Goal: Task Accomplishment & Management: Manage account settings

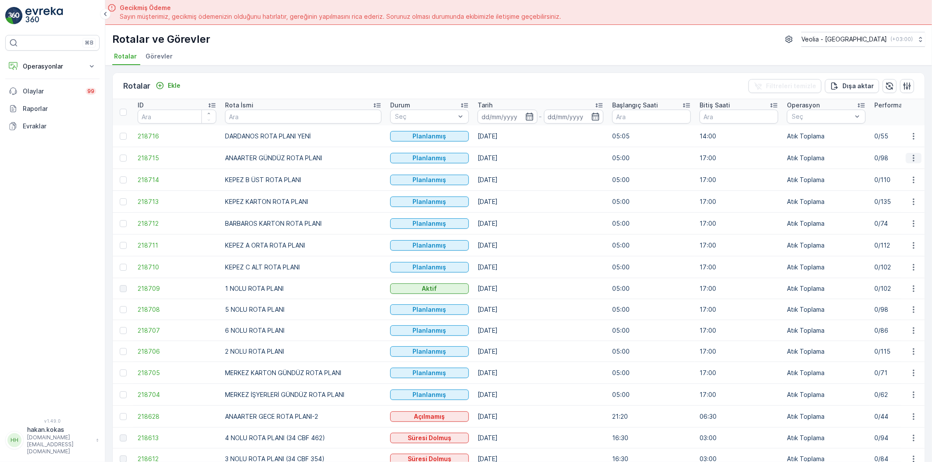
click at [912, 153] on button "button" at bounding box center [914, 158] width 16 height 10
click at [894, 206] on span "Atanan Kişiyi Değiştir" at bounding box center [889, 207] width 61 height 9
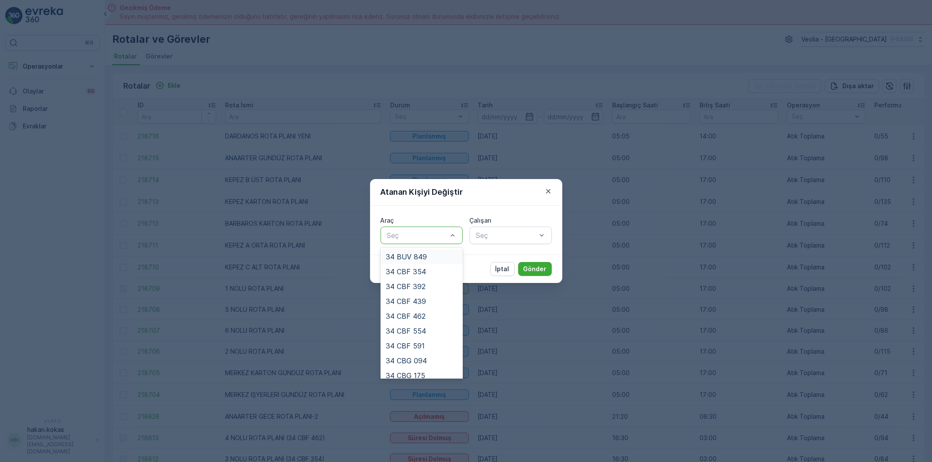
click at [438, 239] on div at bounding box center [417, 236] width 62 height 8
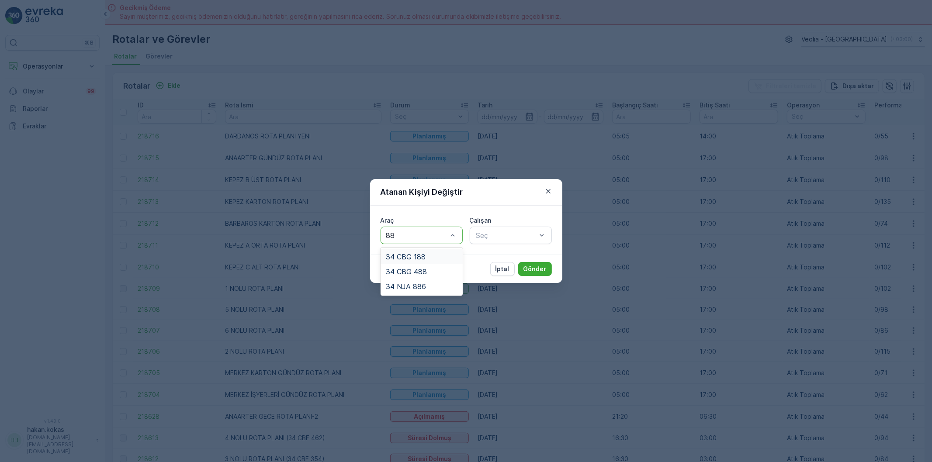
type input "886"
click at [420, 250] on div "34 NJA 886" at bounding box center [422, 257] width 82 height 15
click at [491, 236] on div at bounding box center [507, 236] width 62 height 8
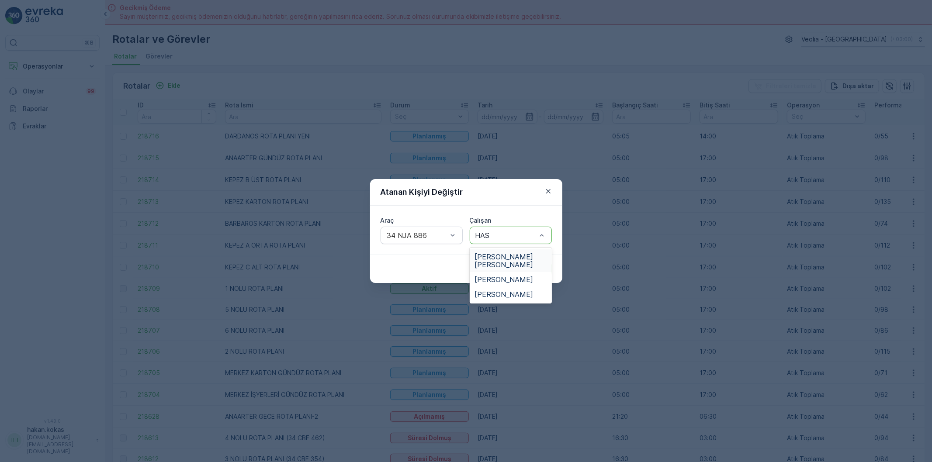
type input "HASA"
click at [499, 253] on span "[PERSON_NAME] [PERSON_NAME]" at bounding box center [511, 261] width 72 height 16
click at [531, 267] on p "Gönder" at bounding box center [535, 269] width 23 height 9
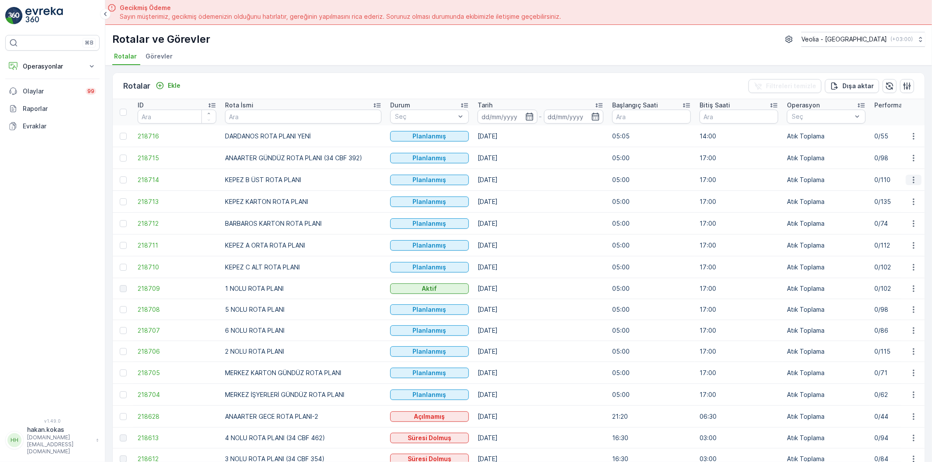
click at [913, 177] on icon "button" at bounding box center [913, 180] width 1 height 7
click at [891, 226] on span "Atanan Kişiyi Değiştir" at bounding box center [889, 230] width 61 height 9
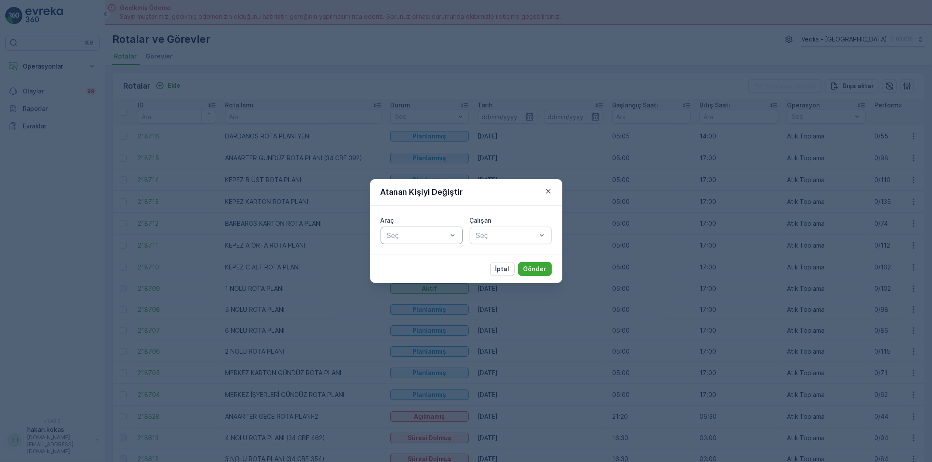
click at [411, 238] on div at bounding box center [417, 236] width 62 height 8
type input "439"
click at [434, 257] on div "34 CBF 439" at bounding box center [422, 257] width 72 height 8
click at [500, 227] on div "Seç" at bounding box center [511, 235] width 82 height 17
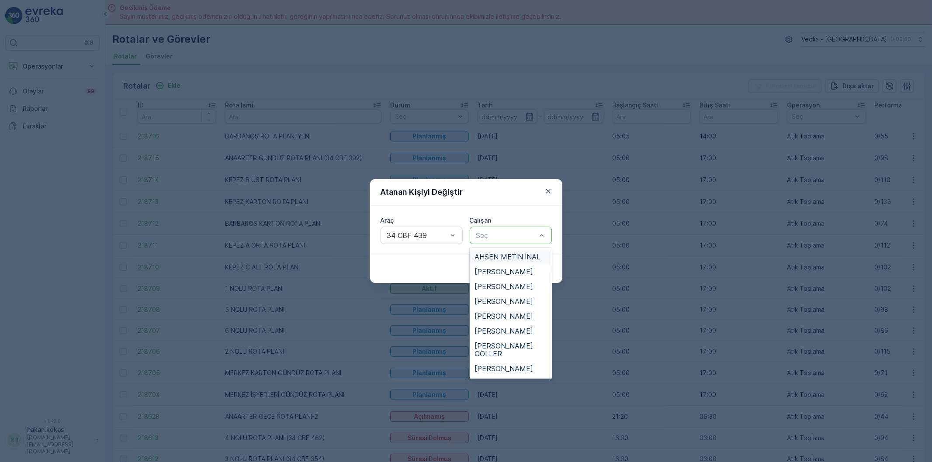
type input "B"
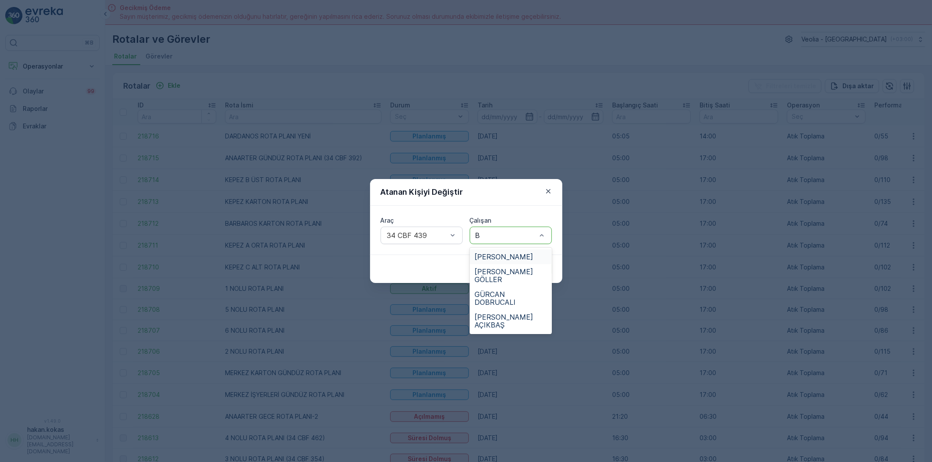
click at [507, 251] on div "[PERSON_NAME]" at bounding box center [511, 257] width 82 height 15
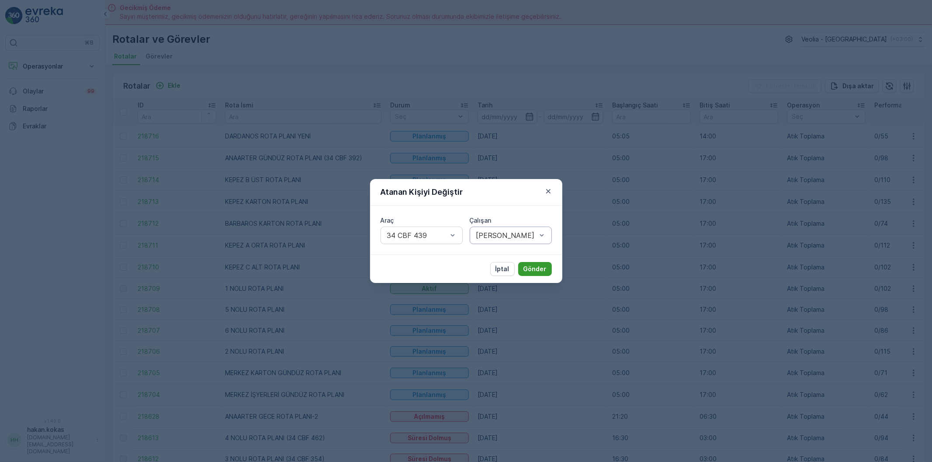
click at [533, 268] on p "Gönder" at bounding box center [535, 269] width 23 height 9
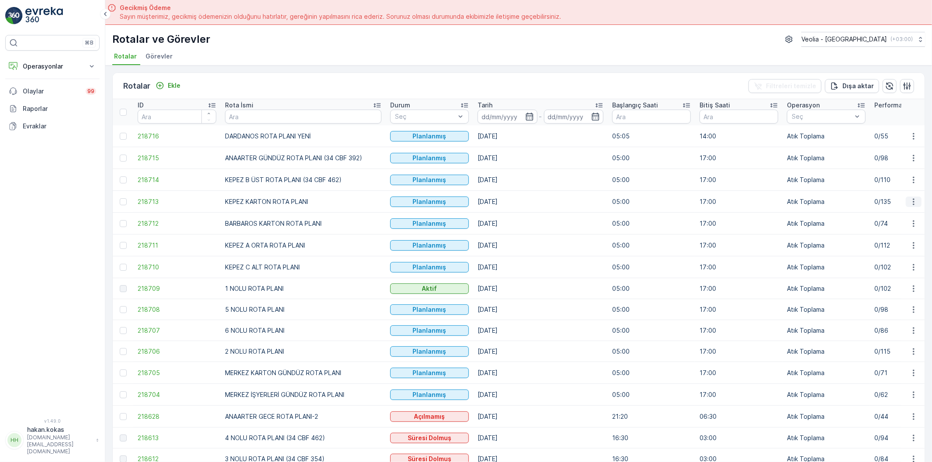
click at [911, 199] on icon "button" at bounding box center [914, 202] width 9 height 9
click at [891, 251] on span "Atanan Kişiyi Değiştir" at bounding box center [889, 251] width 61 height 9
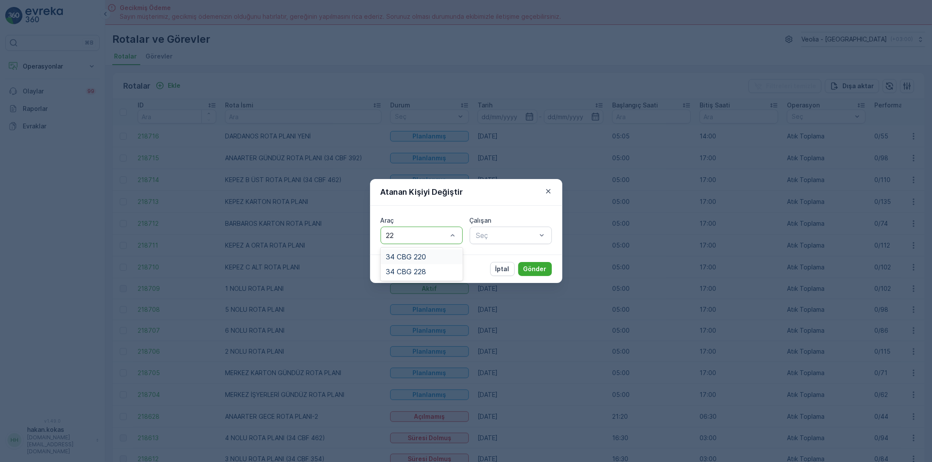
type input "220"
click at [447, 261] on div "34 CBG 220" at bounding box center [422, 257] width 82 height 15
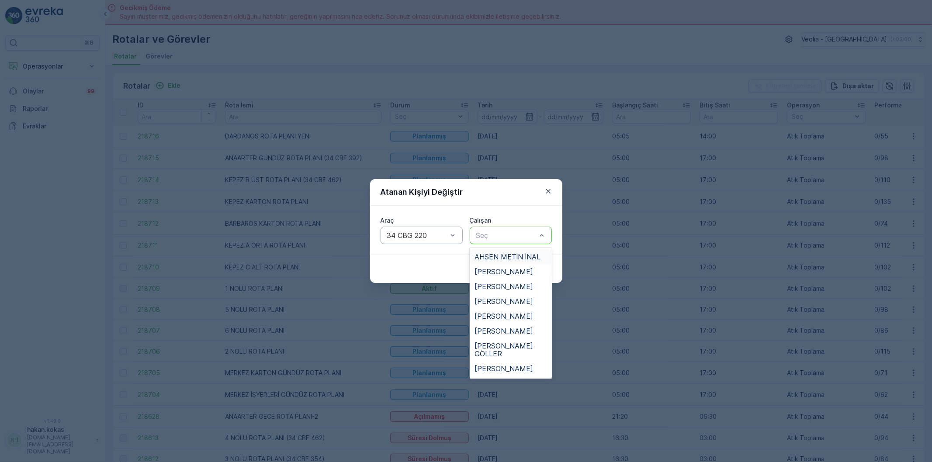
type input "A"
click at [519, 255] on span "AHSEN METİN İNAL" at bounding box center [508, 257] width 66 height 8
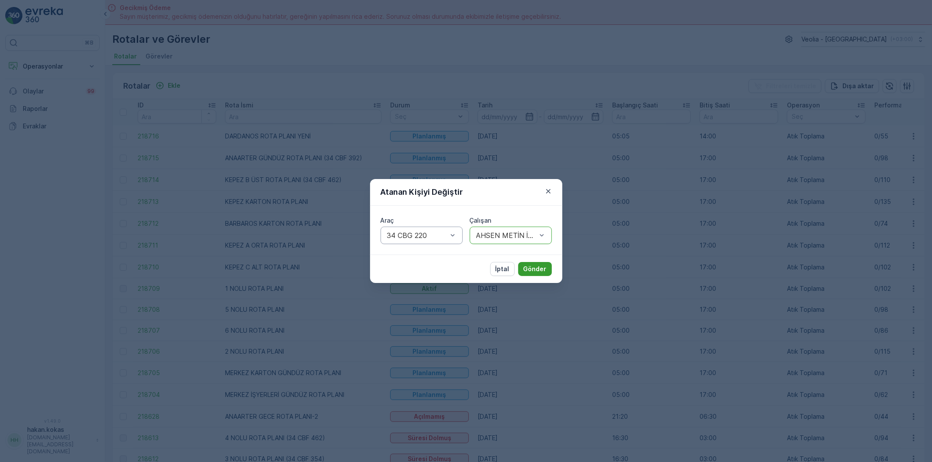
click at [537, 272] on p "Gönder" at bounding box center [535, 269] width 23 height 9
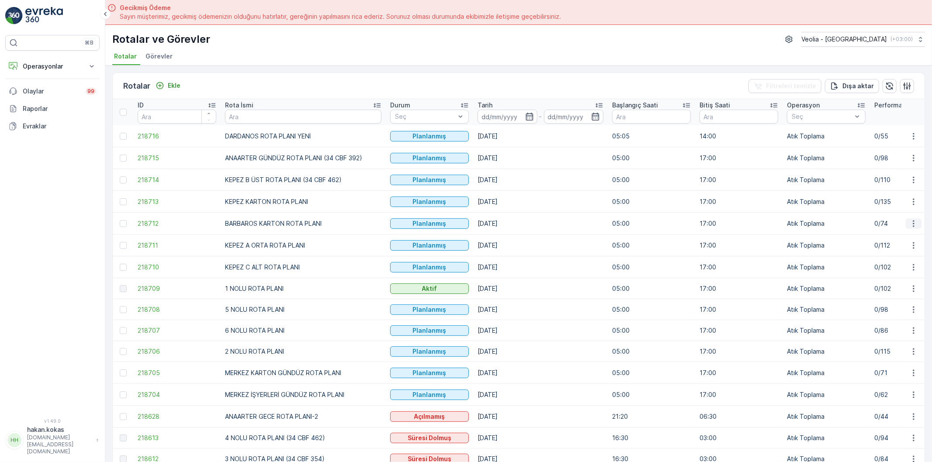
click at [912, 223] on icon "button" at bounding box center [914, 223] width 9 height 9
click at [890, 273] on span "Atanan Kişiyi Değiştir" at bounding box center [889, 274] width 61 height 9
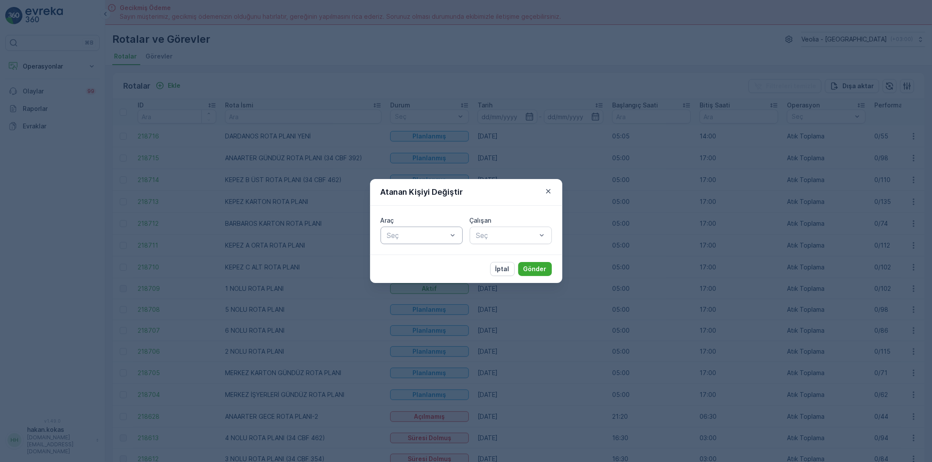
click at [427, 237] on div at bounding box center [417, 236] width 62 height 8
type input "462"
click at [428, 254] on div "34 CBF 462" at bounding box center [422, 257] width 72 height 8
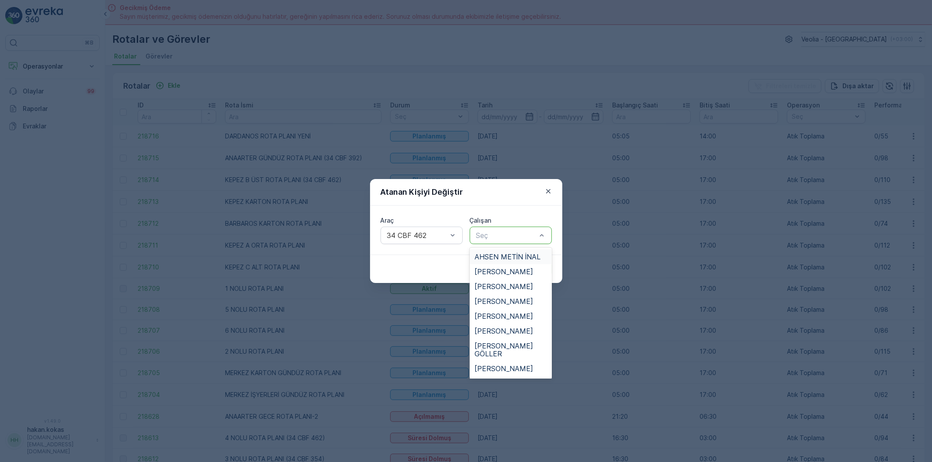
click at [482, 239] on div at bounding box center [507, 236] width 62 height 8
type input "ME"
click at [498, 272] on span "[PERSON_NAME]" at bounding box center [504, 272] width 59 height 8
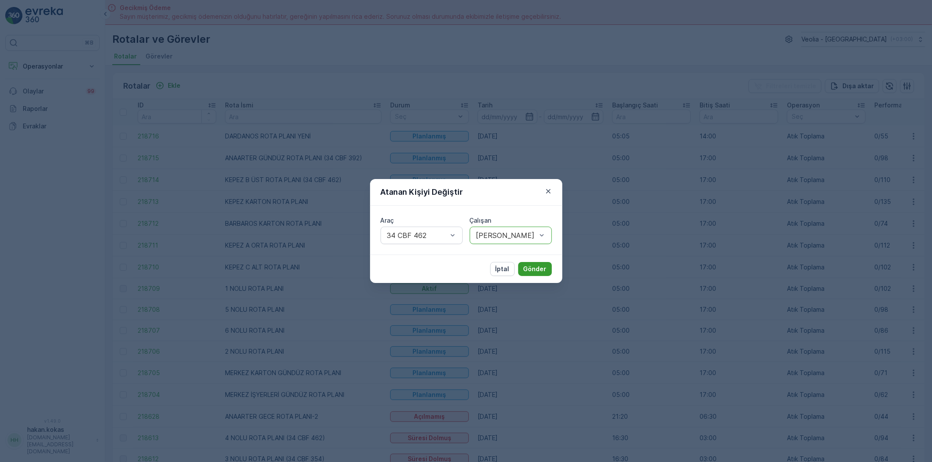
click at [529, 264] on button "Gönder" at bounding box center [535, 269] width 34 height 14
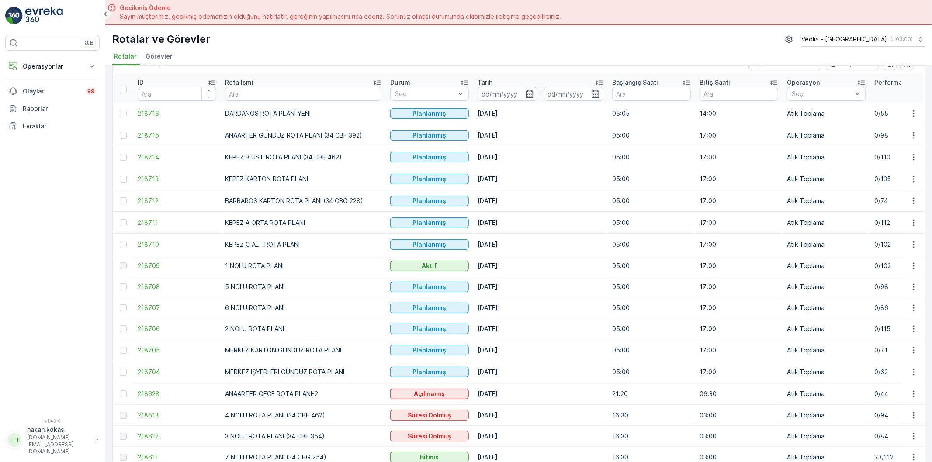
scroll to position [49, 0]
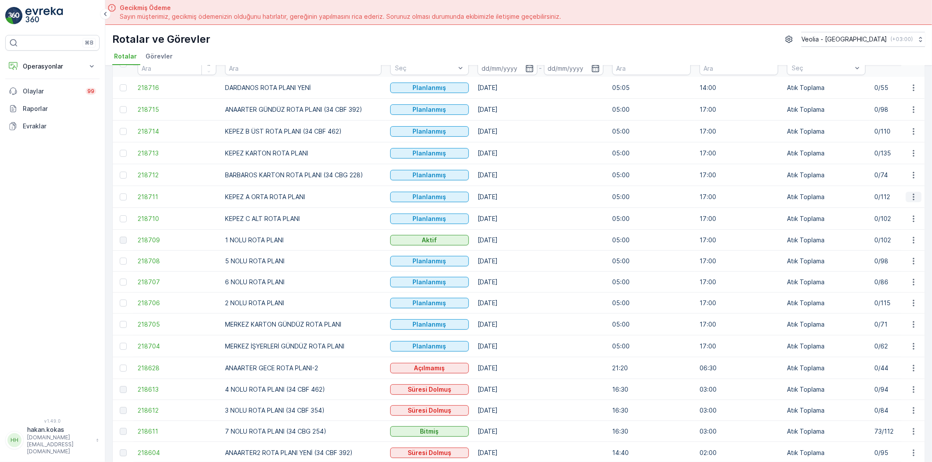
click at [912, 197] on icon "button" at bounding box center [914, 197] width 9 height 9
click at [892, 245] on span "Atanan Kişiyi Değiştir" at bounding box center [889, 247] width 61 height 9
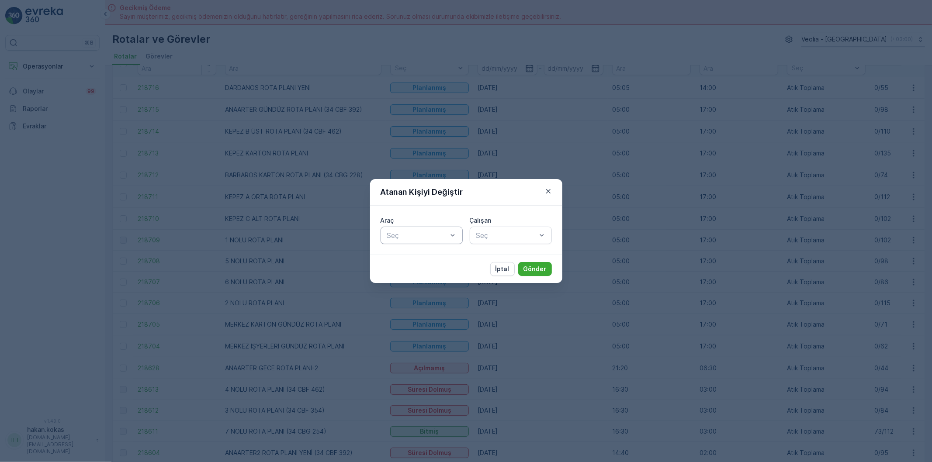
click at [443, 238] on div at bounding box center [417, 236] width 62 height 8
type input "228"
click at [427, 254] on div "34 CBG 228" at bounding box center [422, 257] width 72 height 8
type input "HASA"
click at [510, 291] on span "[PERSON_NAME]" at bounding box center [504, 295] width 59 height 8
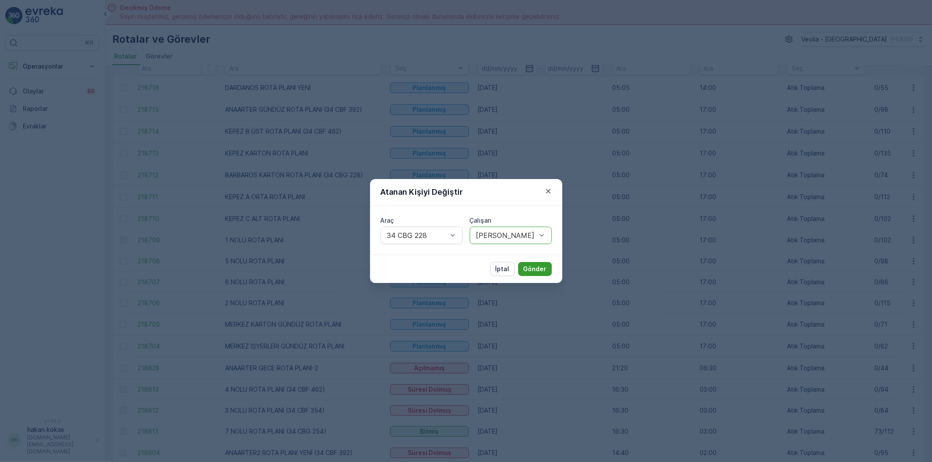
click at [532, 267] on p "Gönder" at bounding box center [535, 269] width 23 height 9
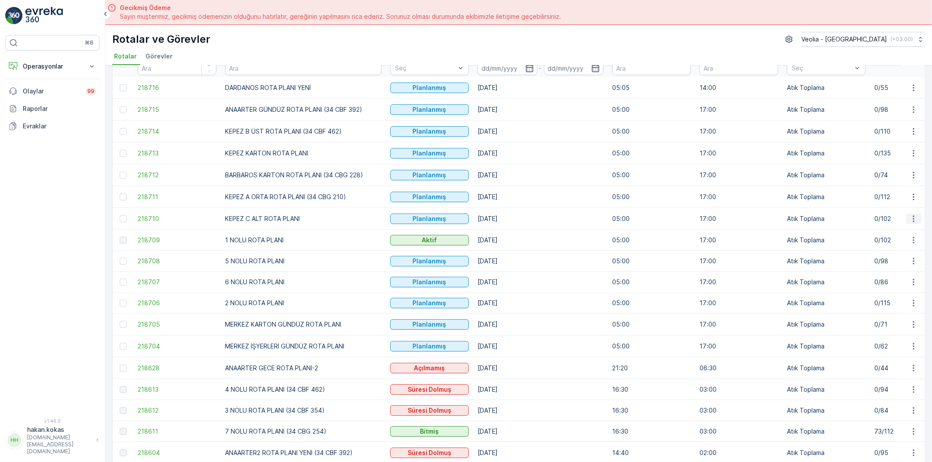
click at [911, 215] on icon "button" at bounding box center [914, 219] width 9 height 9
click at [891, 268] on span "Atanan Kişiyi Değiştir" at bounding box center [889, 269] width 61 height 9
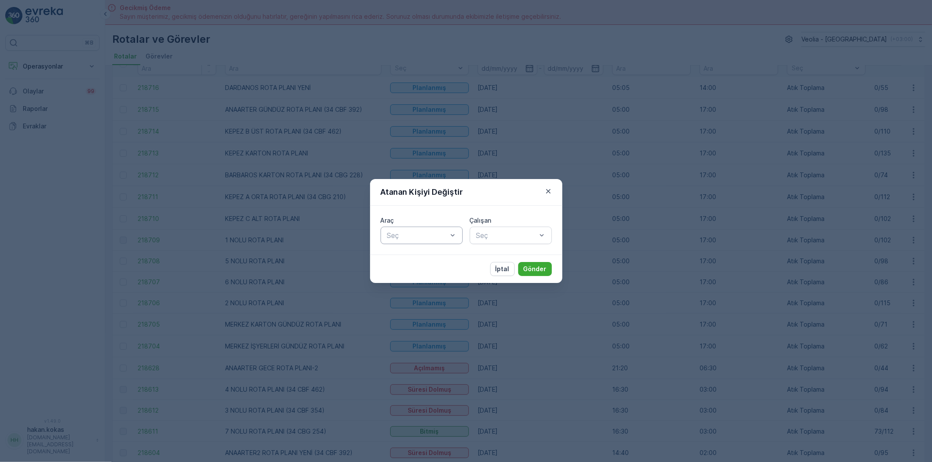
click at [424, 238] on div at bounding box center [417, 236] width 62 height 8
type input "188"
click at [435, 257] on div "34 CBG 188" at bounding box center [422, 257] width 72 height 8
click at [495, 237] on div at bounding box center [507, 236] width 62 height 8
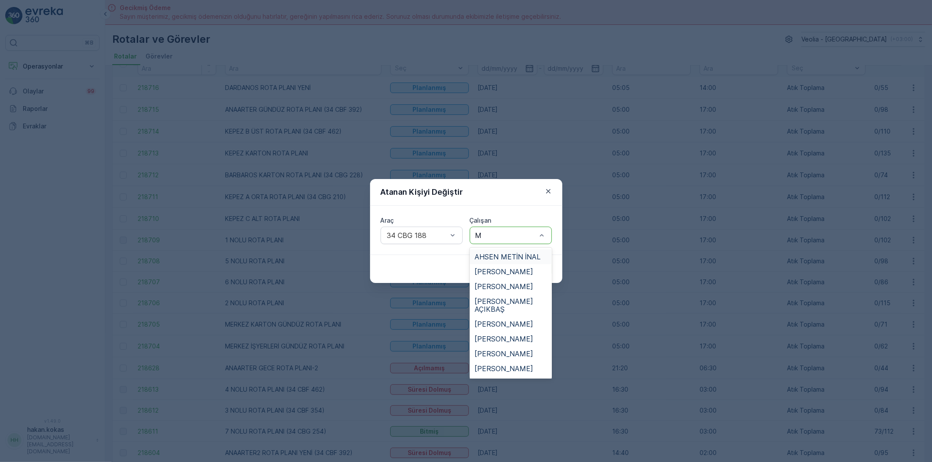
type input "MÜ"
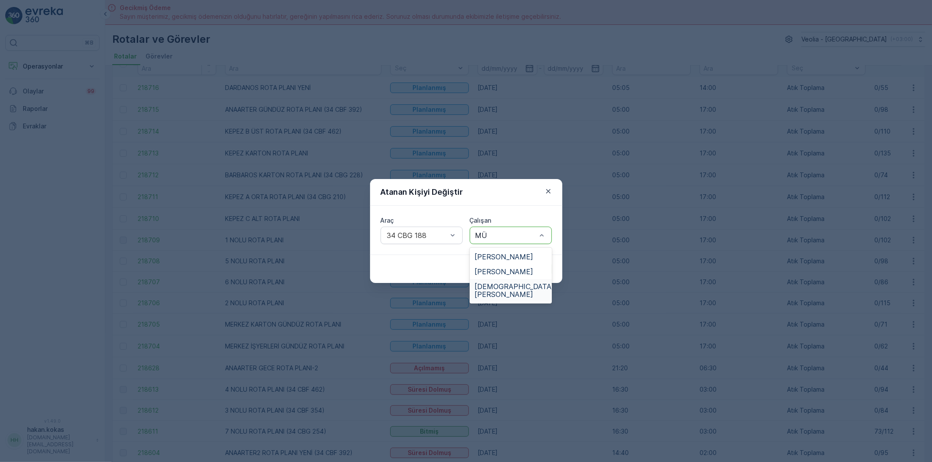
click at [496, 286] on span "[DEMOGRAPHIC_DATA][PERSON_NAME]" at bounding box center [515, 291] width 80 height 16
click at [535, 265] on p "Gönder" at bounding box center [535, 269] width 23 height 9
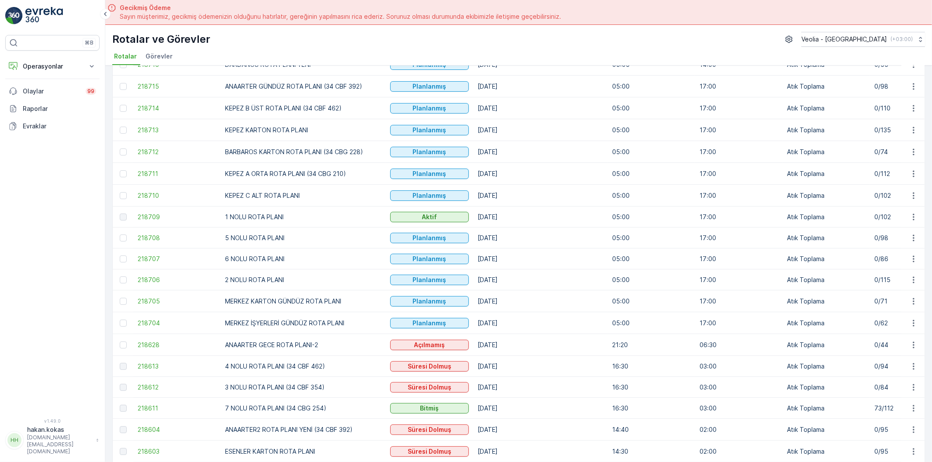
scroll to position [97, 0]
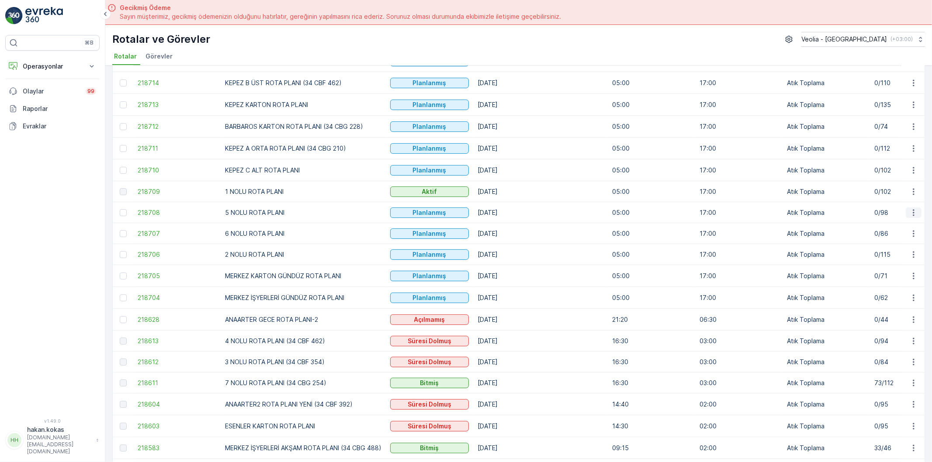
click at [913, 211] on icon "button" at bounding box center [913, 212] width 1 height 7
click at [886, 261] on span "Atanan Kişiyi Değiştir" at bounding box center [889, 263] width 61 height 9
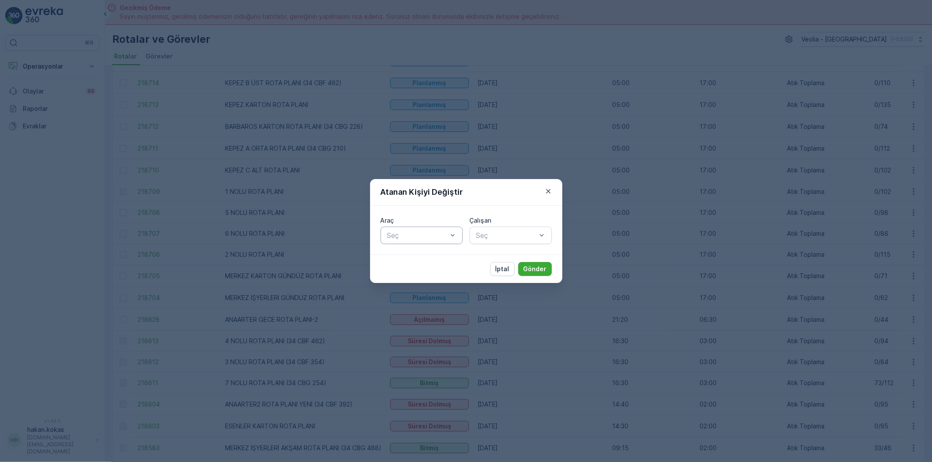
click at [424, 237] on div at bounding box center [417, 236] width 62 height 8
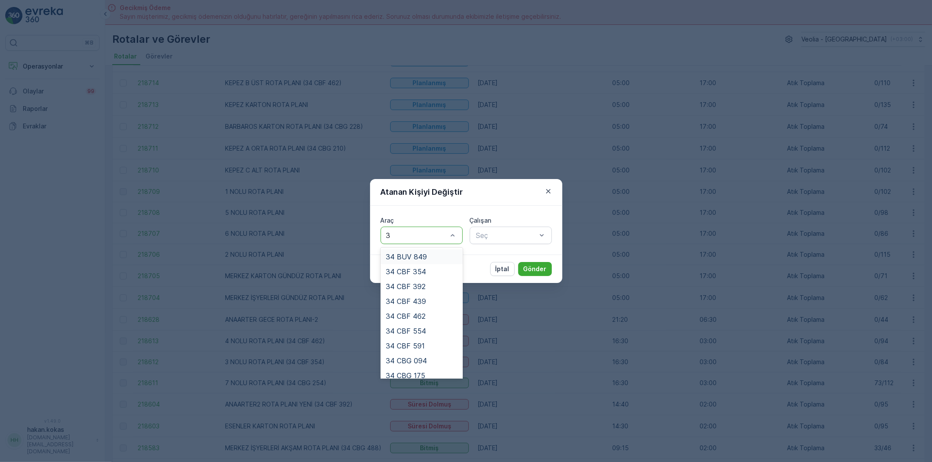
type input "37"
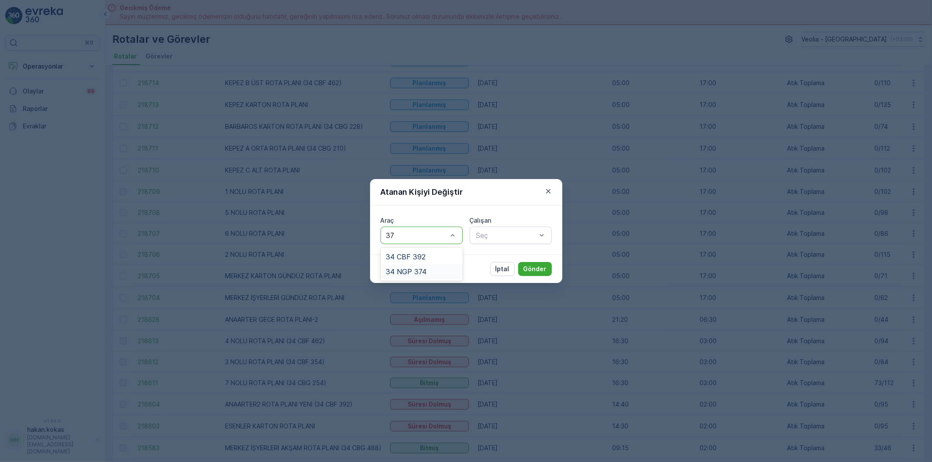
click at [418, 270] on span "34 NGP 374" at bounding box center [406, 272] width 41 height 8
click at [495, 239] on div at bounding box center [507, 236] width 62 height 8
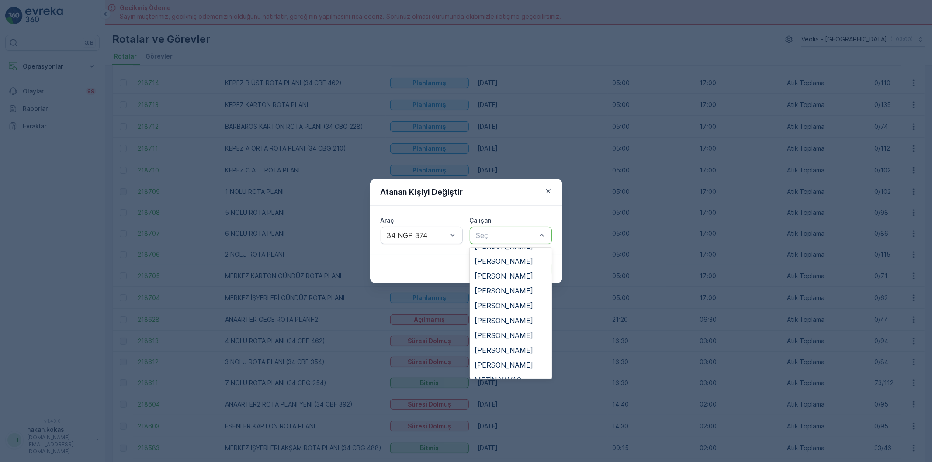
scroll to position [291, 0]
click at [512, 335] on span "[PERSON_NAME]" at bounding box center [504, 339] width 59 height 8
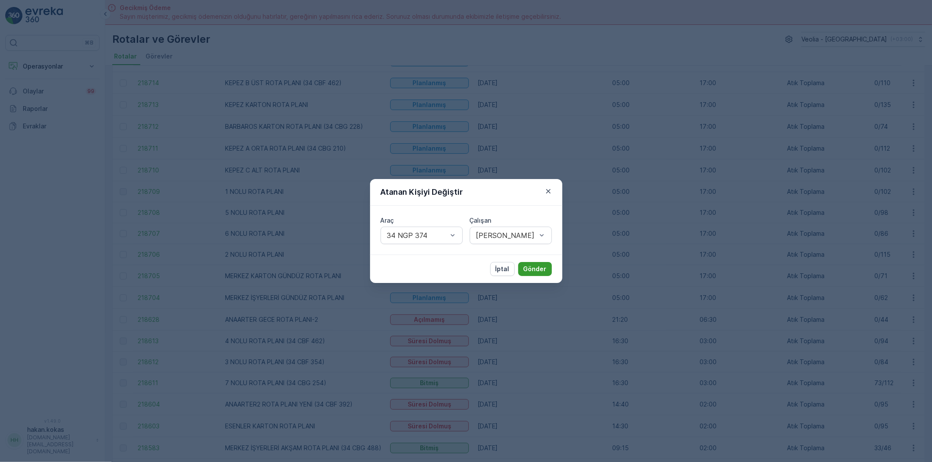
click at [530, 272] on p "Gönder" at bounding box center [535, 269] width 23 height 9
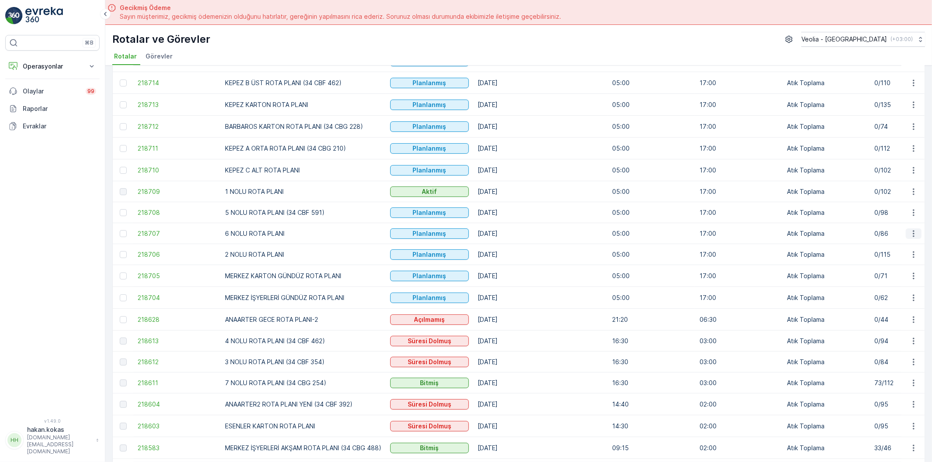
click at [913, 232] on icon "button" at bounding box center [913, 233] width 1 height 7
click at [896, 285] on span "Atanan Kişiyi Değiştir" at bounding box center [889, 284] width 61 height 9
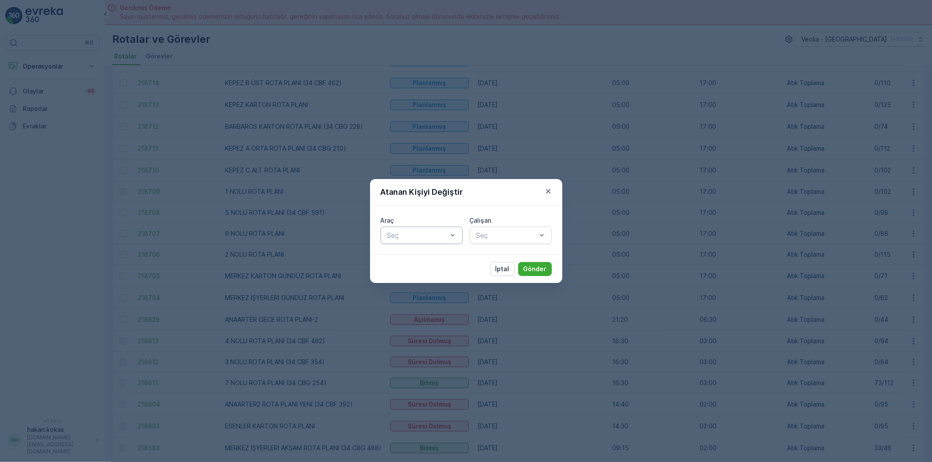
click at [403, 235] on div at bounding box center [417, 236] width 62 height 8
type input "403"
click at [439, 256] on div "34 NGP 403" at bounding box center [422, 257] width 72 height 8
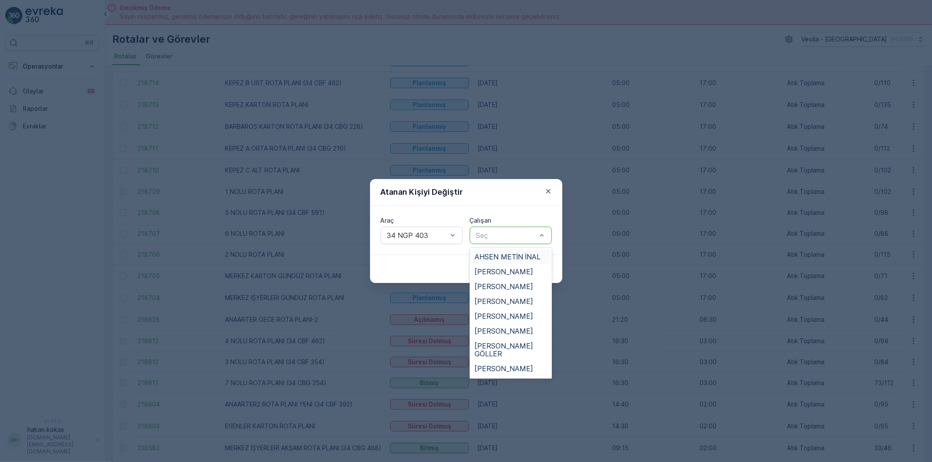
click at [487, 236] on div at bounding box center [507, 236] width 62 height 8
click at [511, 294] on span "GÖKHAN GENÇTEPE" at bounding box center [510, 298] width 71 height 8
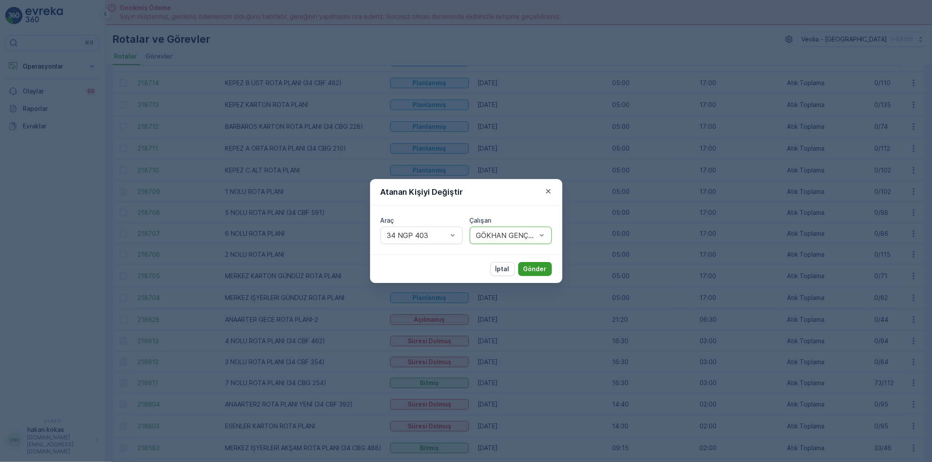
click at [528, 267] on p "Gönder" at bounding box center [535, 269] width 23 height 9
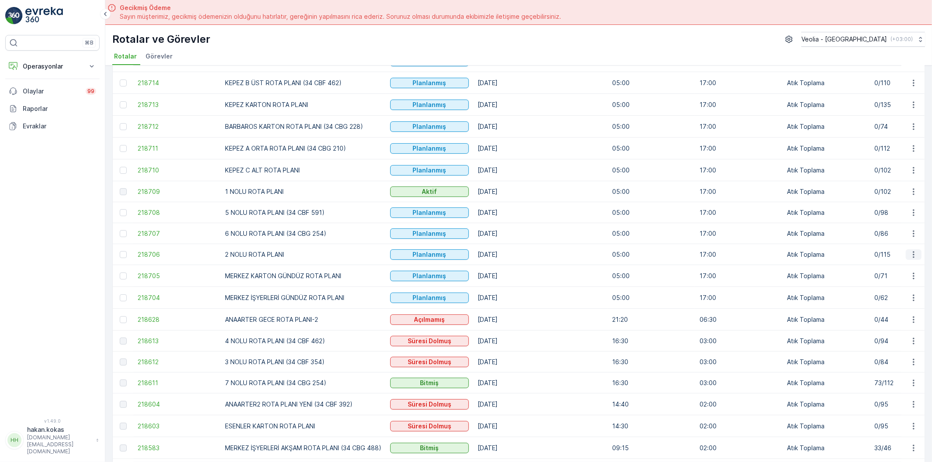
click at [913, 254] on icon "button" at bounding box center [913, 254] width 1 height 7
click at [900, 302] on span "Atanan Kişiyi Değiştir" at bounding box center [889, 305] width 61 height 9
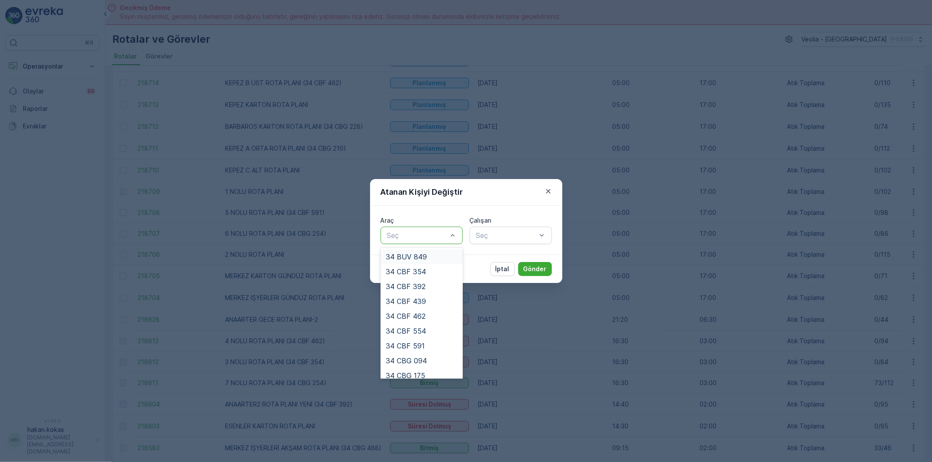
click at [443, 236] on div at bounding box center [417, 236] width 62 height 8
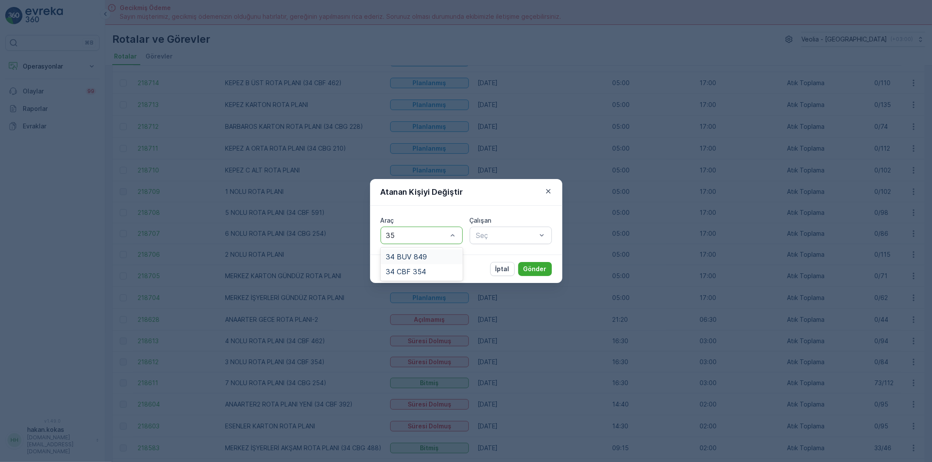
type input "354"
click at [433, 256] on div "34 CBF 354" at bounding box center [422, 257] width 72 height 8
click at [500, 239] on div at bounding box center [507, 236] width 62 height 8
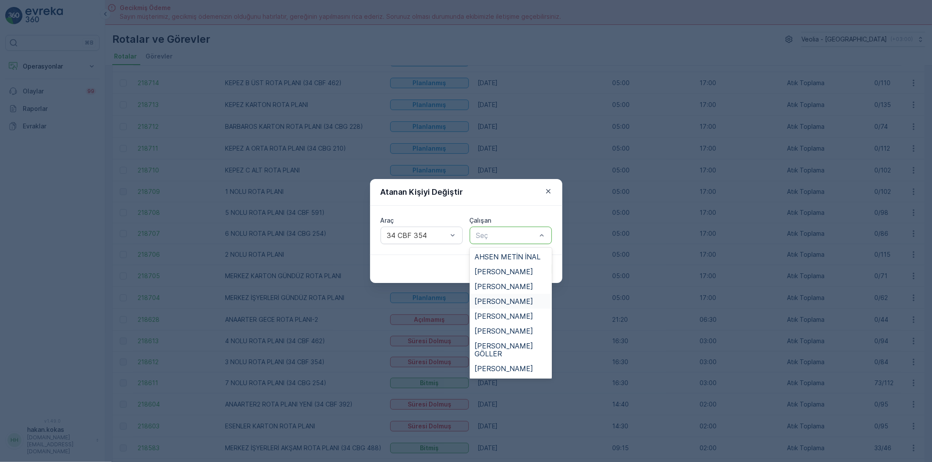
click at [511, 303] on span "[PERSON_NAME]" at bounding box center [504, 302] width 59 height 8
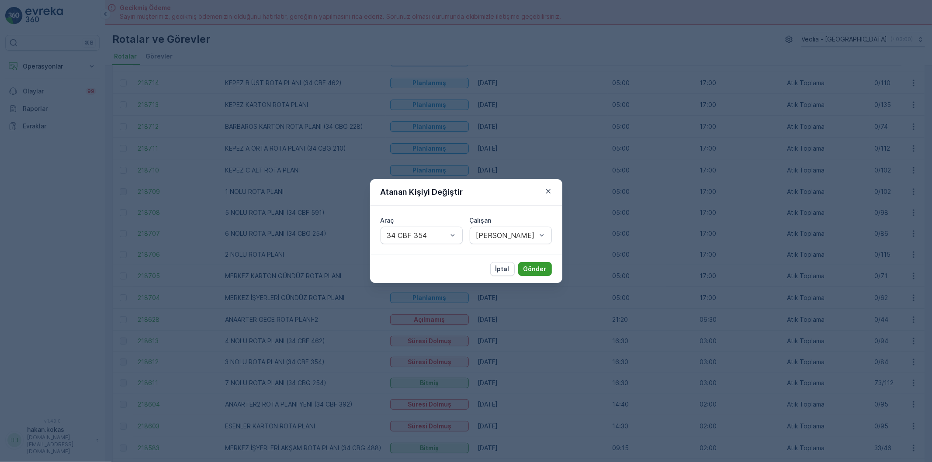
click at [535, 271] on p "Gönder" at bounding box center [535, 269] width 23 height 9
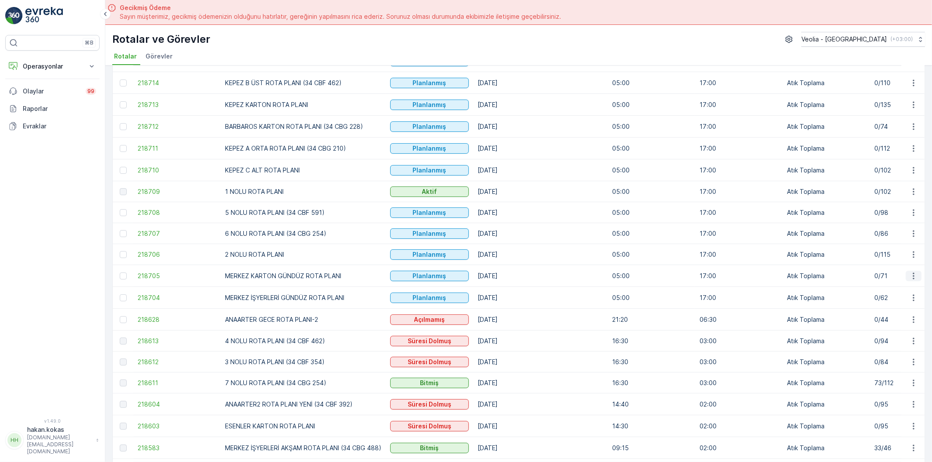
click at [913, 275] on icon "button" at bounding box center [913, 276] width 1 height 7
click at [887, 328] on span "Atanan Kişiyi Değiştir" at bounding box center [889, 327] width 61 height 9
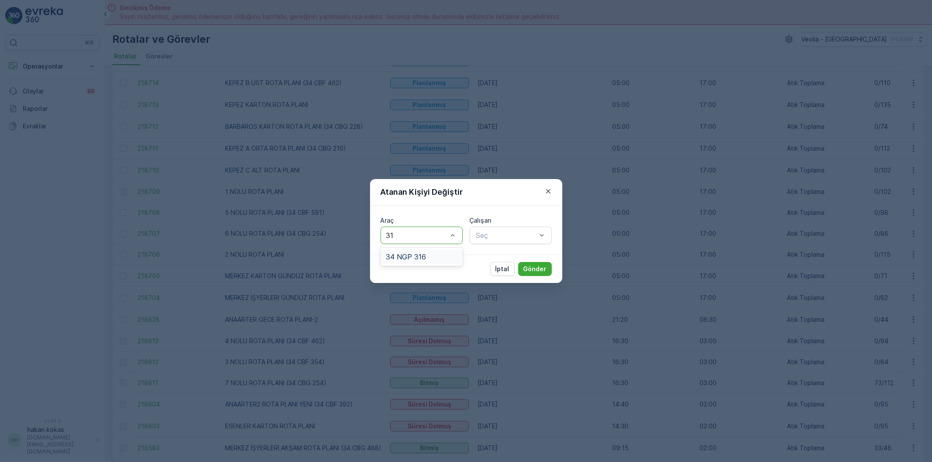
type input "316"
click at [423, 254] on span "34 NGP 316" at bounding box center [406, 257] width 40 height 8
click at [508, 233] on div at bounding box center [507, 236] width 62 height 8
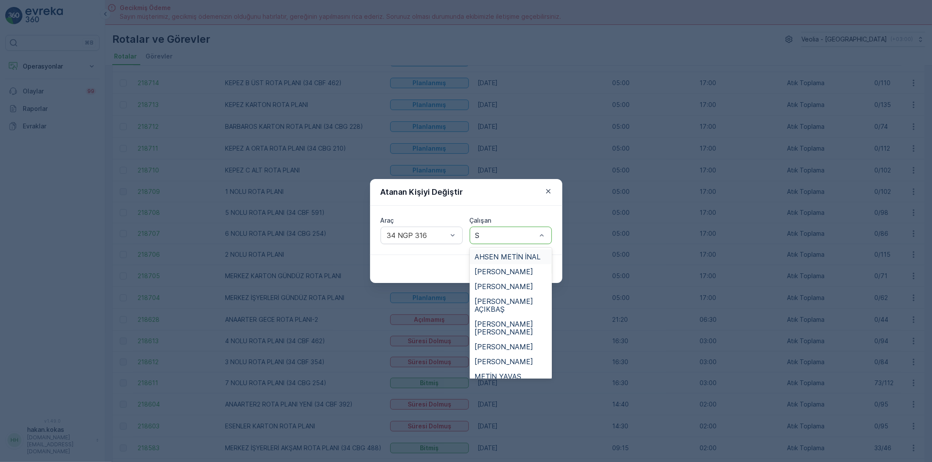
type input "SA"
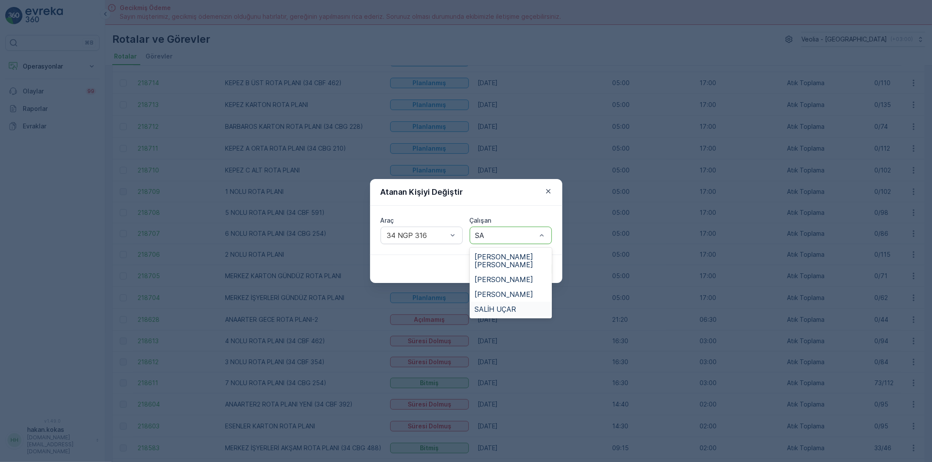
click at [507, 306] on span "SALİH UÇAR" at bounding box center [496, 310] width 42 height 8
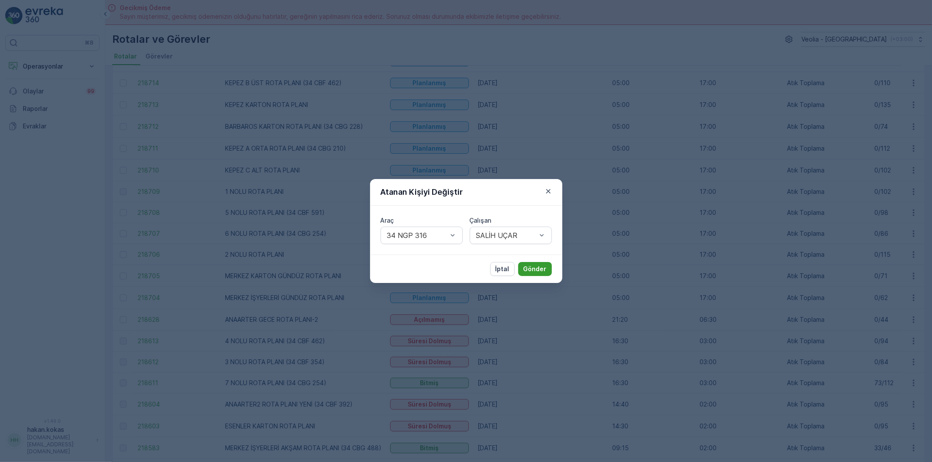
click at [528, 274] on button "Gönder" at bounding box center [535, 269] width 34 height 14
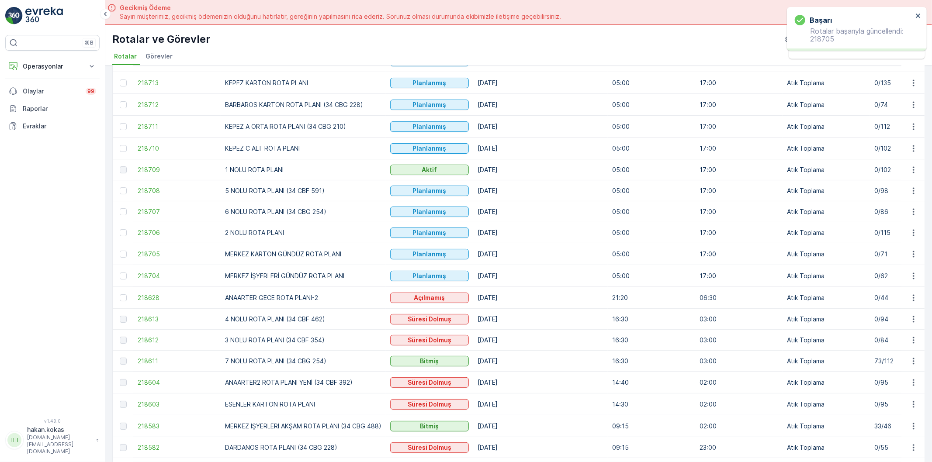
scroll to position [194, 0]
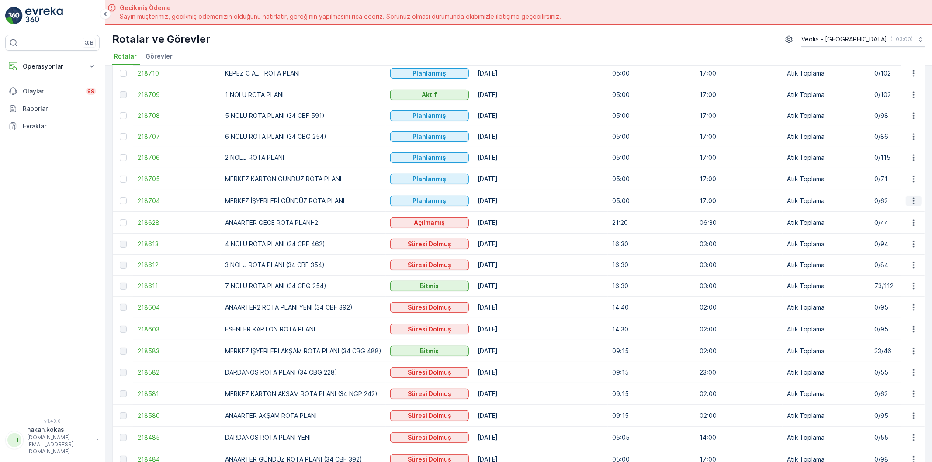
click at [911, 201] on icon "button" at bounding box center [914, 201] width 9 height 9
click at [892, 250] on span "Atanan Kişiyi Değiştir" at bounding box center [889, 252] width 61 height 9
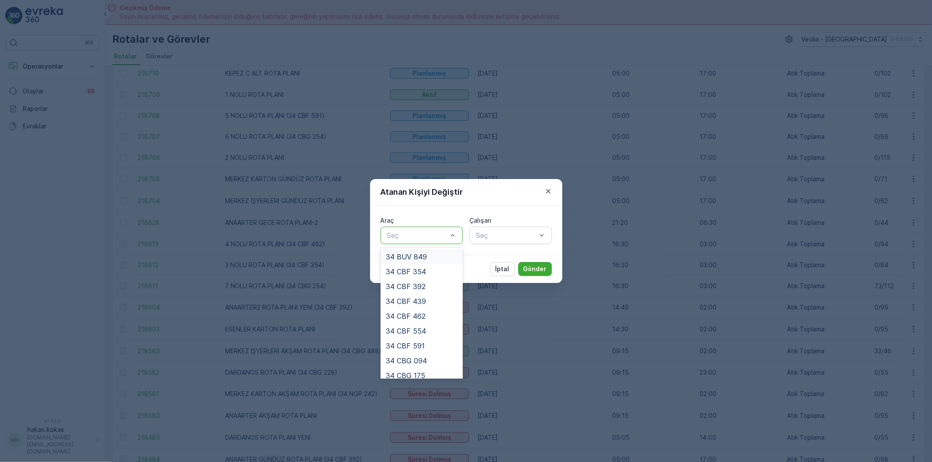
click at [433, 236] on div at bounding box center [417, 236] width 62 height 8
click at [426, 307] on span "34 NGP 242" at bounding box center [406, 311] width 41 height 8
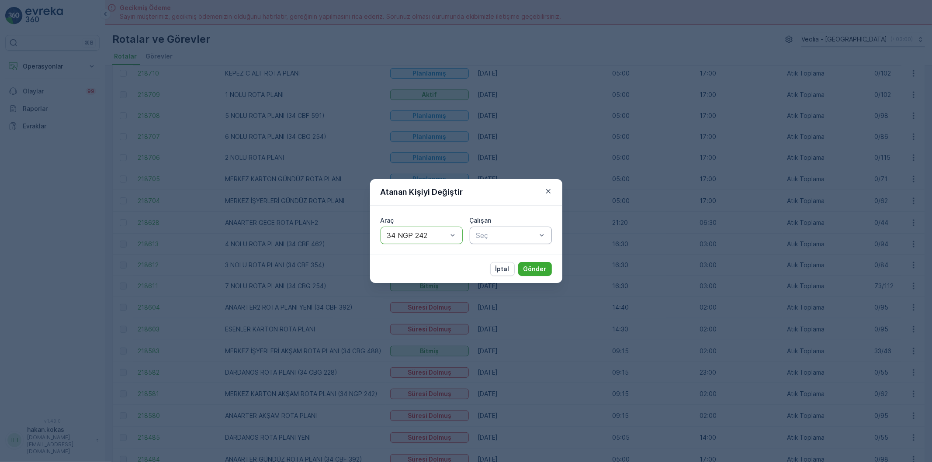
click at [488, 235] on div at bounding box center [507, 236] width 62 height 8
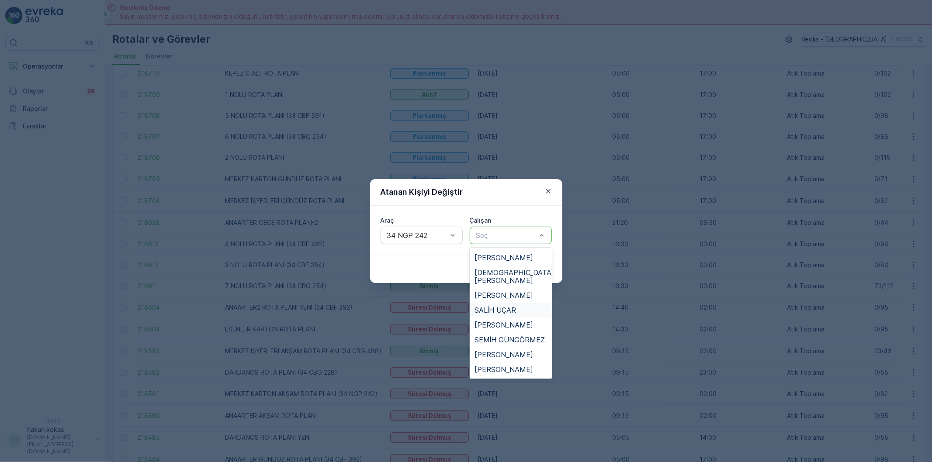
scroll to position [437, 0]
click at [509, 346] on span "[PERSON_NAME]" at bounding box center [504, 350] width 59 height 8
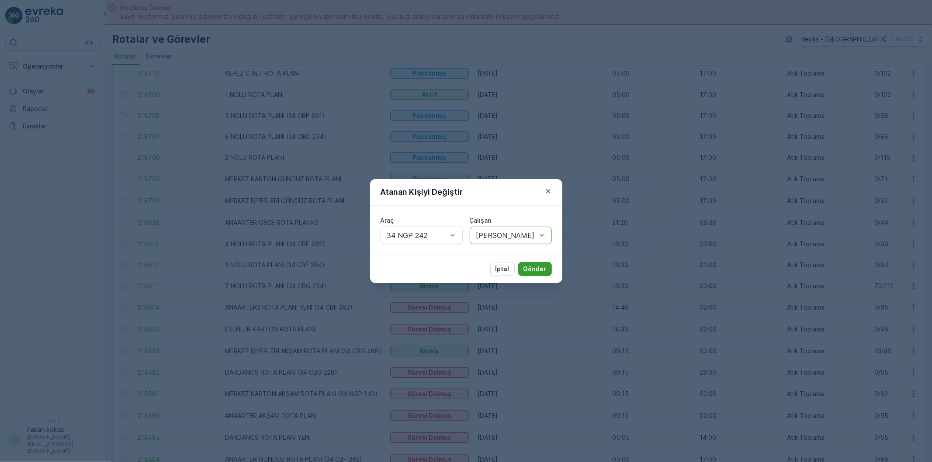
click at [529, 265] on p "Gönder" at bounding box center [535, 269] width 23 height 9
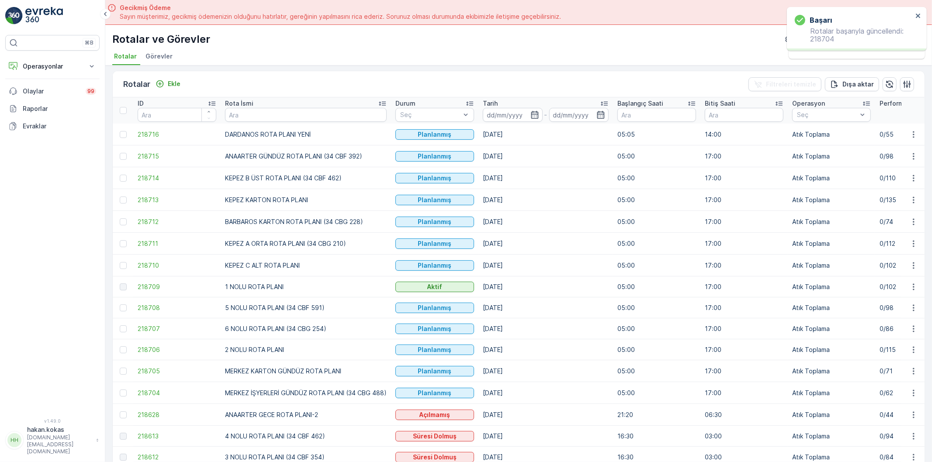
scroll to position [0, 0]
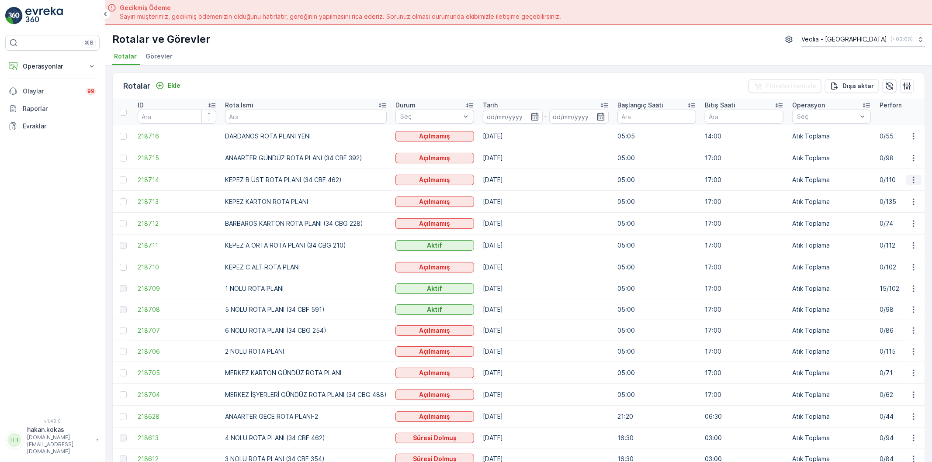
click at [915, 179] on icon "button" at bounding box center [914, 180] width 9 height 9
click at [893, 231] on span "Atanan Kişiyi Değiştir" at bounding box center [889, 230] width 61 height 9
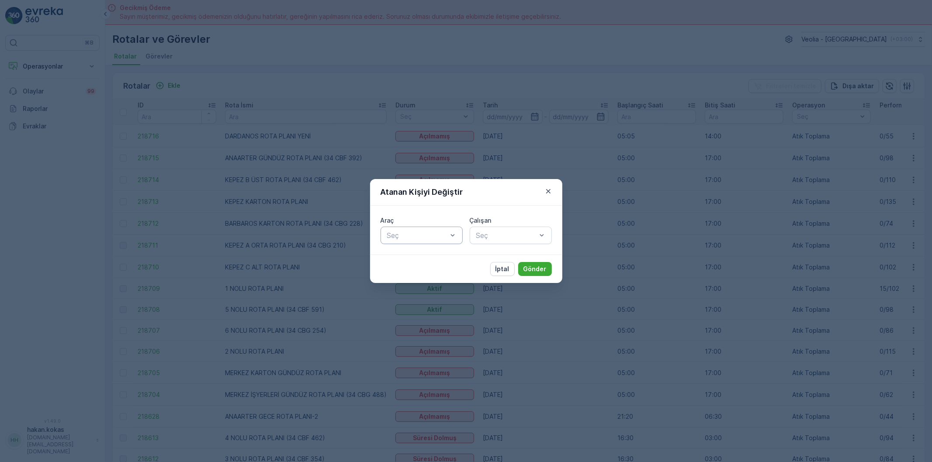
click at [426, 237] on div at bounding box center [417, 236] width 62 height 8
type input "439"
click at [430, 260] on div "34 CBF 439" at bounding box center [422, 257] width 72 height 8
click at [490, 237] on div at bounding box center [507, 236] width 62 height 8
type input "FER"
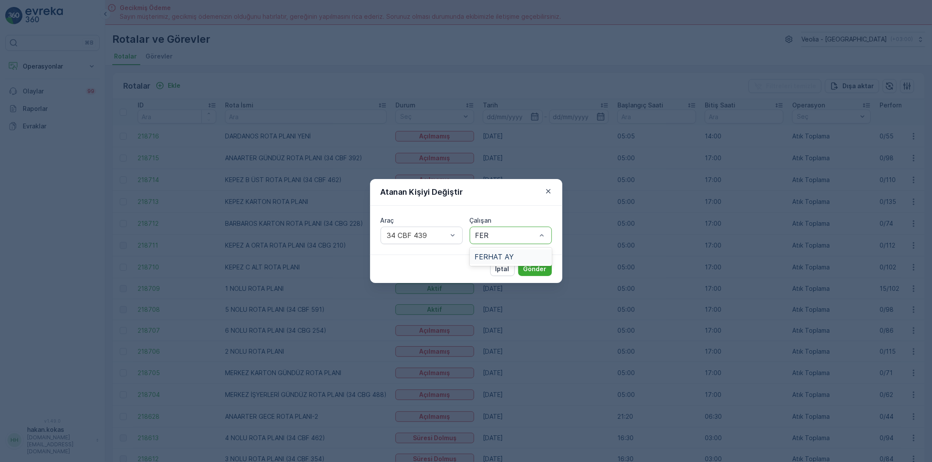
click at [495, 253] on span "FERHAT AY" at bounding box center [494, 257] width 39 height 8
click at [529, 268] on p "Gönder" at bounding box center [535, 269] width 23 height 9
